Goal: Check status: Check status

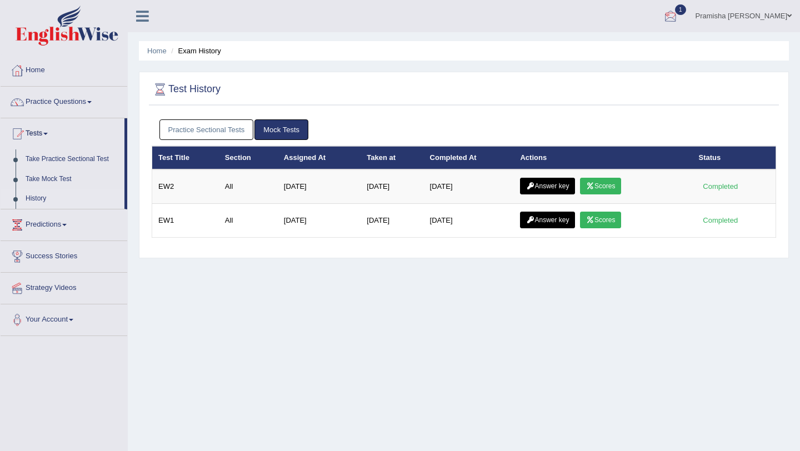
click at [679, 18] on div at bounding box center [670, 16] width 17 height 17
click at [670, 42] on link "EW2 Sep 7, 2025 Exam evaluated" at bounding box center [603, 49] width 153 height 23
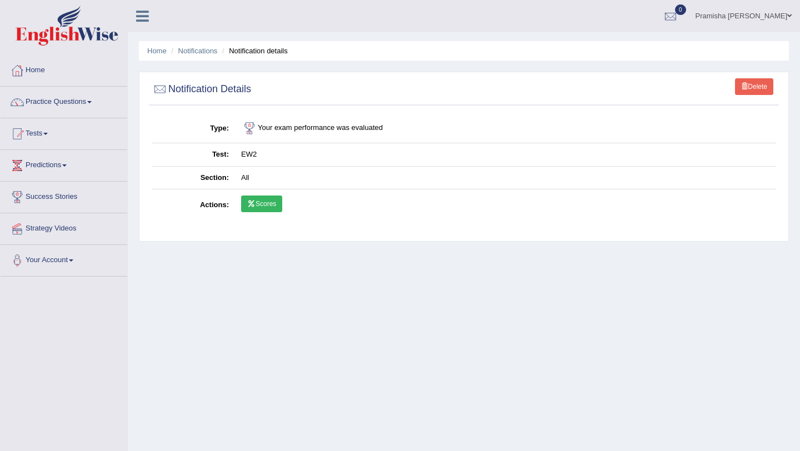
click at [260, 204] on link "Scores" at bounding box center [261, 204] width 41 height 17
